Goal: Navigation & Orientation: Find specific page/section

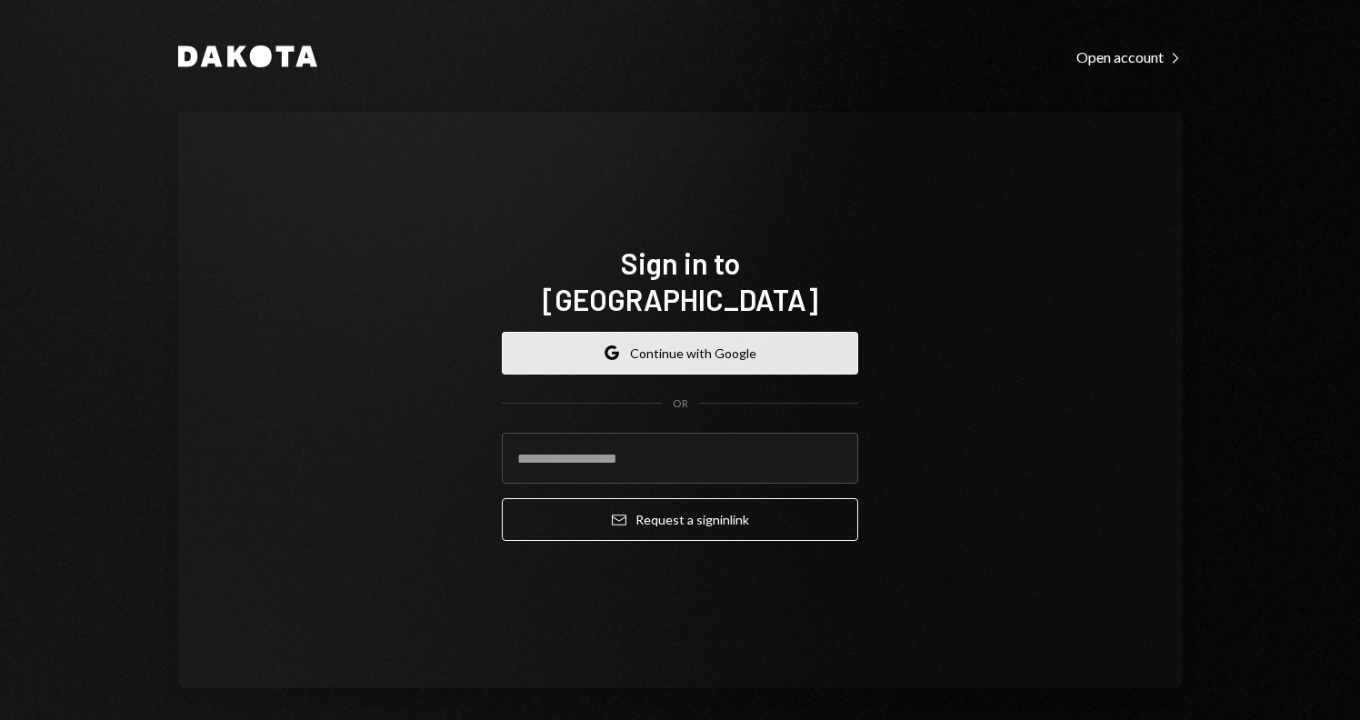
click at [691, 351] on button "Google Continue with Google" at bounding box center [680, 353] width 356 height 43
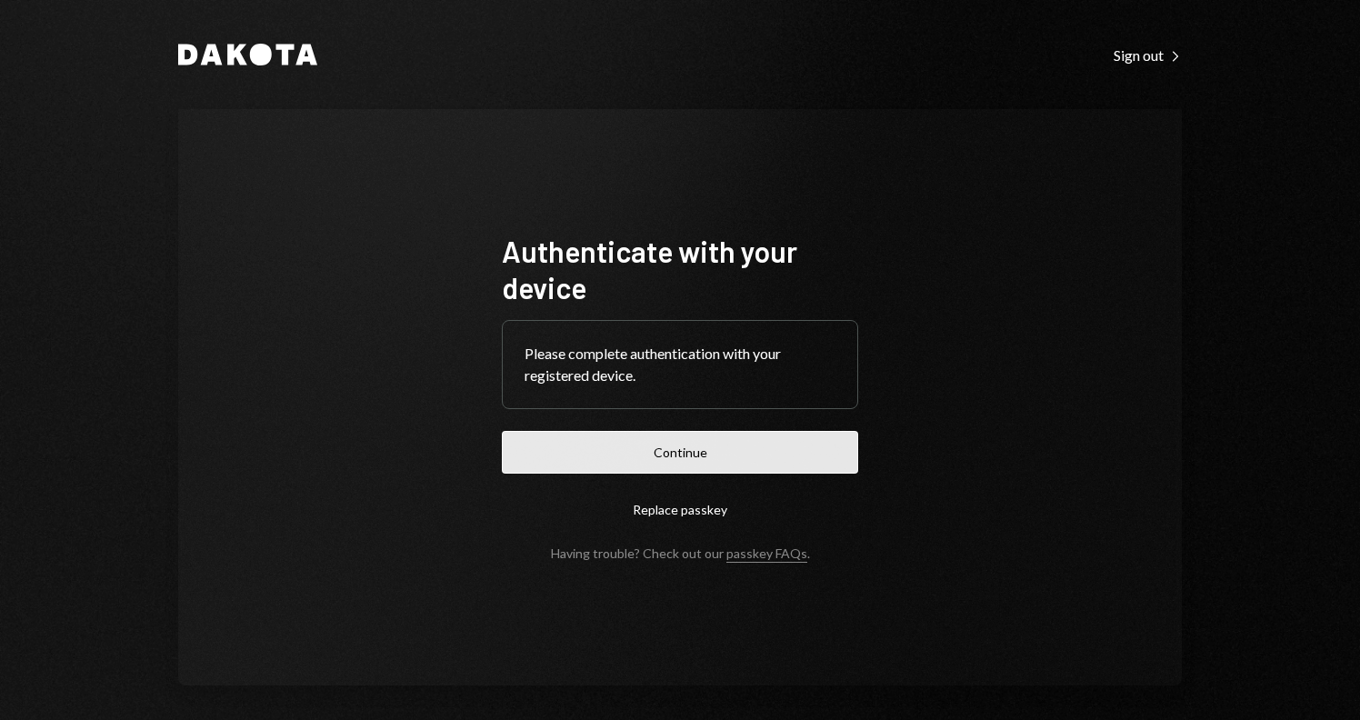
click at [739, 461] on button "Continue" at bounding box center [680, 452] width 356 height 43
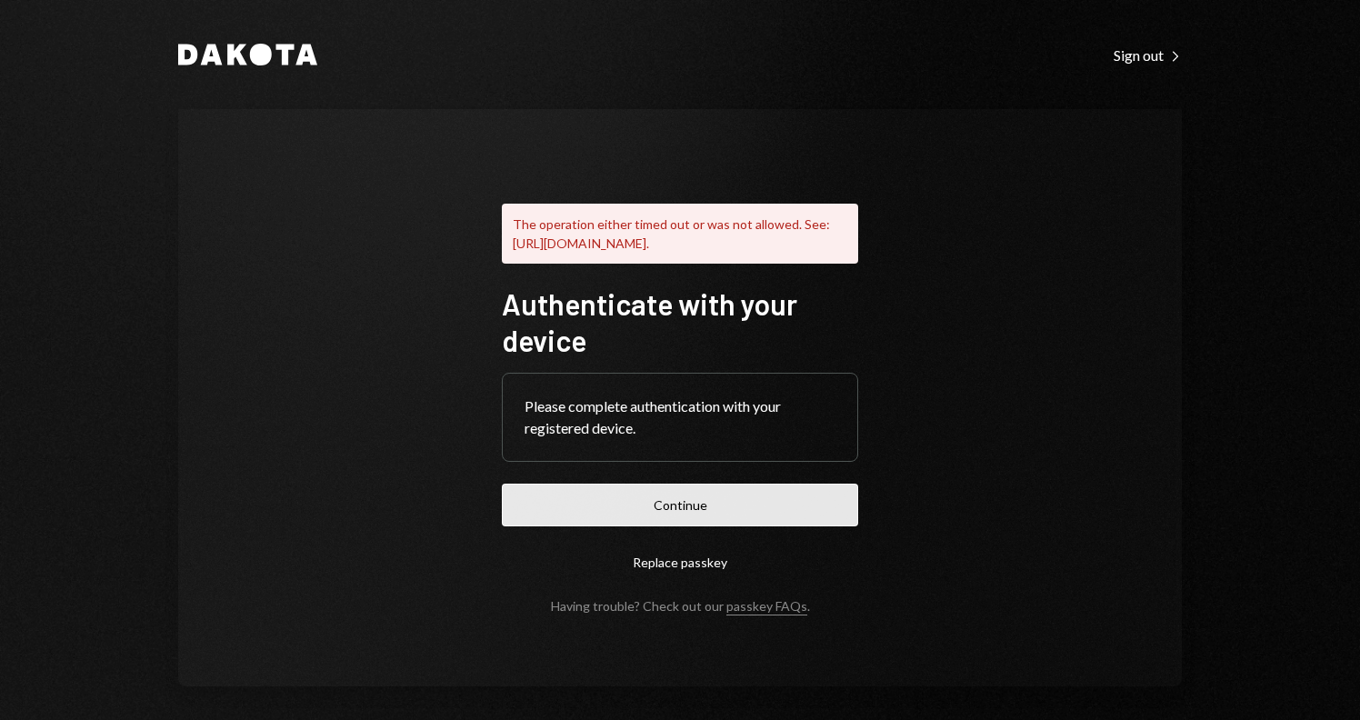
click at [716, 524] on button "Continue" at bounding box center [680, 505] width 356 height 43
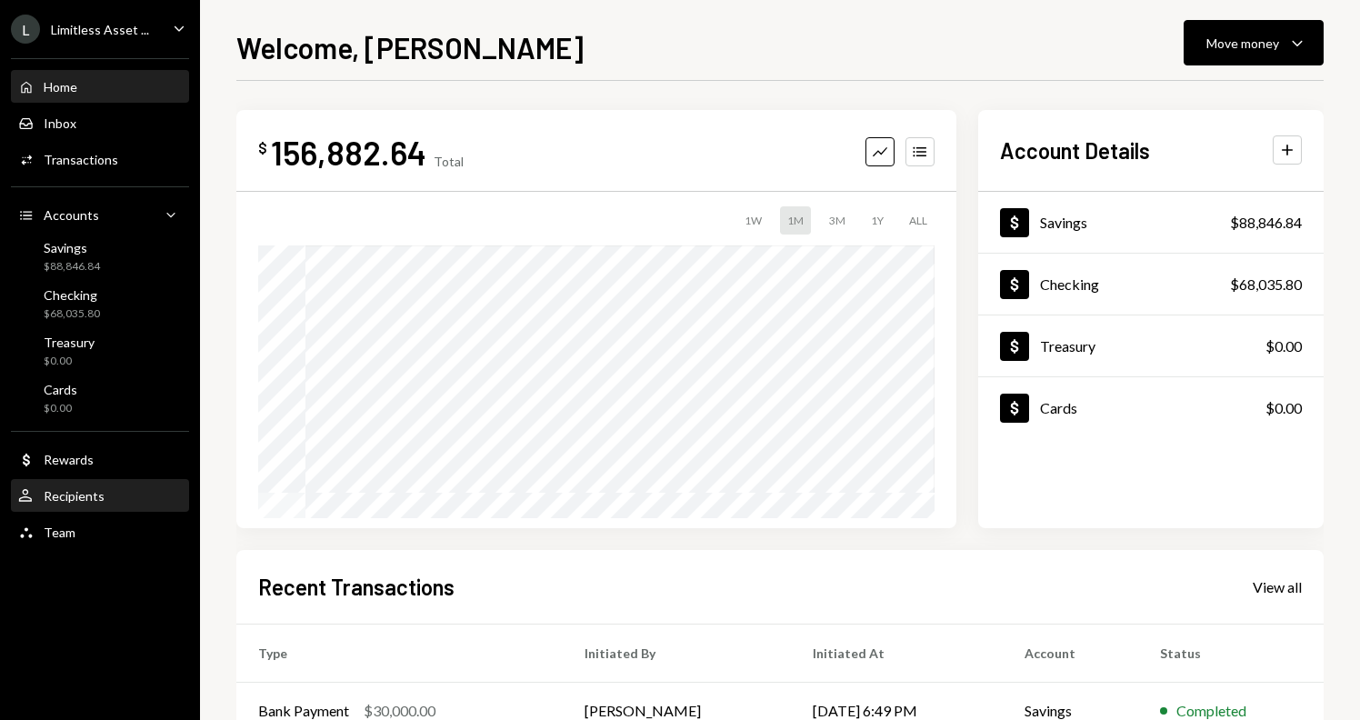
click at [79, 499] on div "Recipients" at bounding box center [74, 495] width 61 height 15
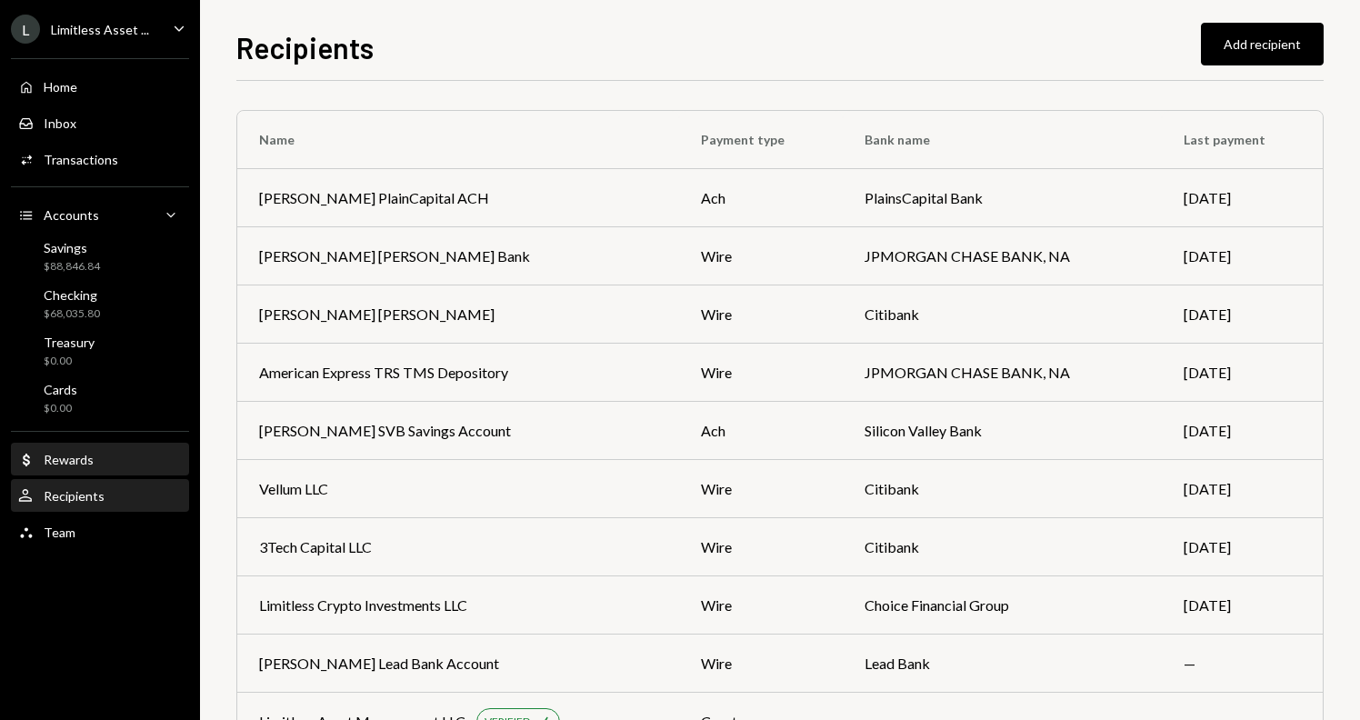
click at [117, 467] on div "Dollar Rewards" at bounding box center [100, 460] width 164 height 16
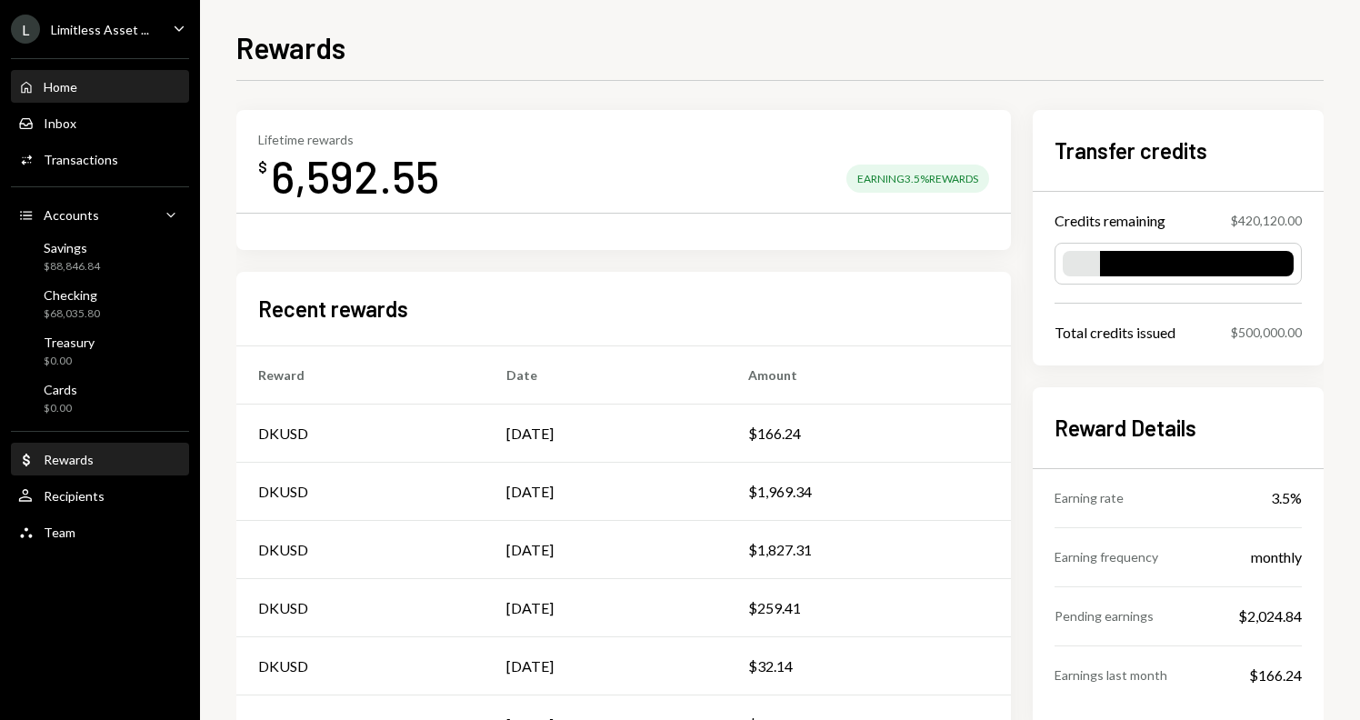
click at [93, 82] on div "Home Home" at bounding box center [100, 87] width 164 height 16
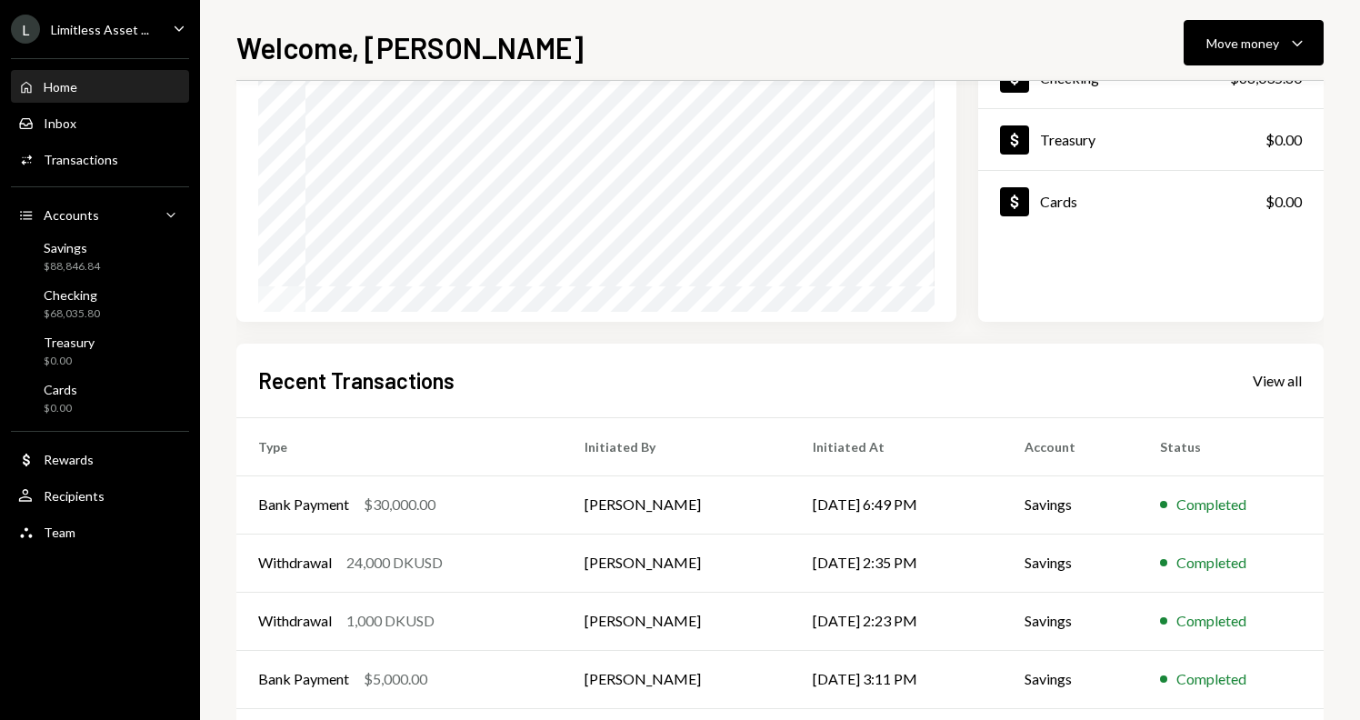
scroll to position [223, 0]
